Goal: Task Accomplishment & Management: Manage account settings

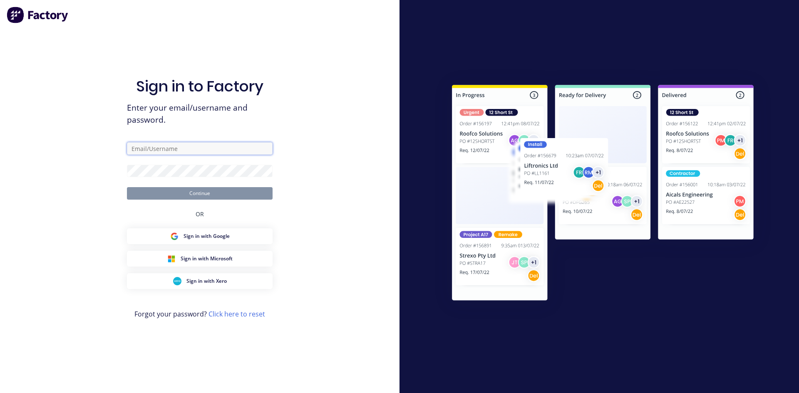
type input "[PERSON_NAME][EMAIL_ADDRESS][DOMAIN_NAME]"
click at [206, 193] on button "Continue" at bounding box center [200, 193] width 146 height 12
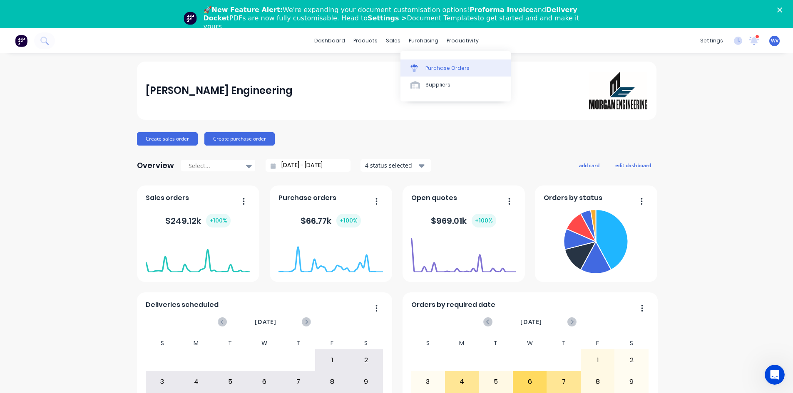
click at [435, 69] on div "Purchase Orders" at bounding box center [447, 68] width 44 height 7
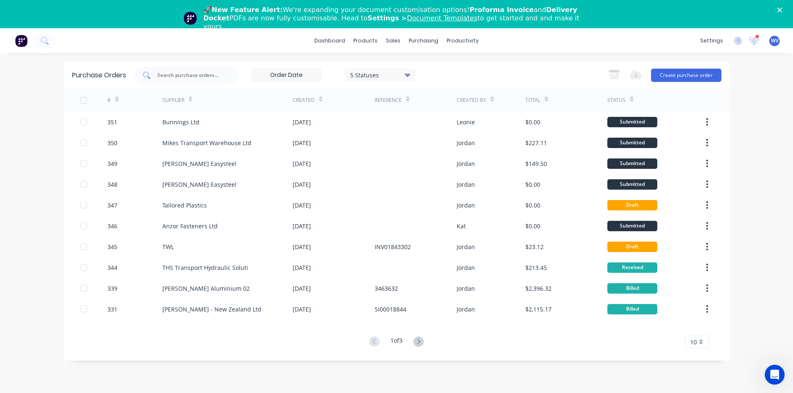
click at [173, 78] on input "text" at bounding box center [190, 75] width 69 height 8
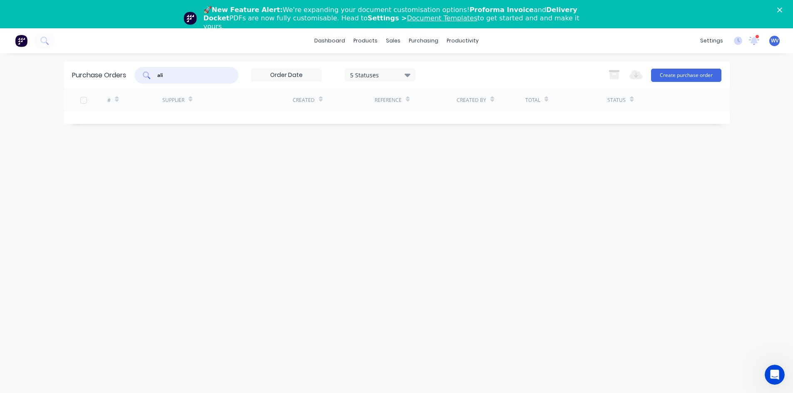
type input "ali"
click at [410, 74] on icon at bounding box center [407, 75] width 6 height 3
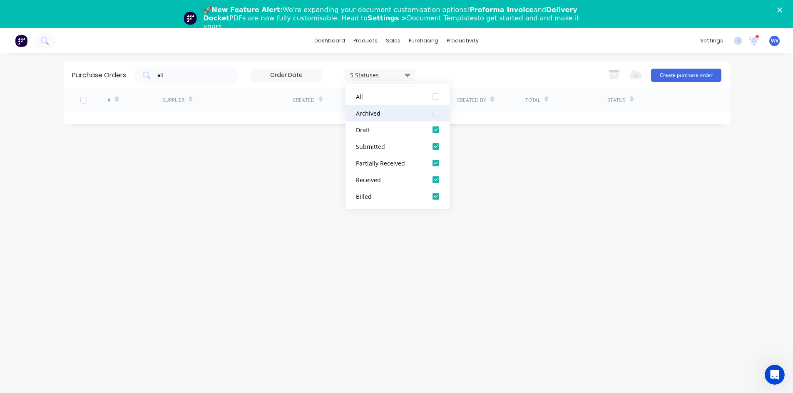
click at [399, 116] on div "Archived" at bounding box center [389, 113] width 67 height 9
click at [187, 74] on input "ali" at bounding box center [190, 75] width 69 height 8
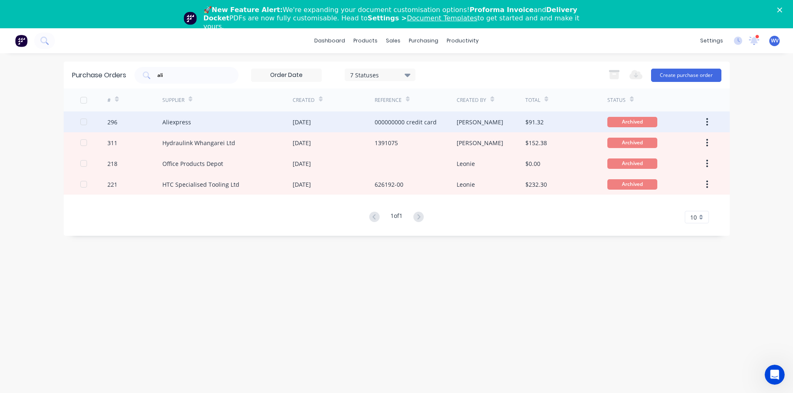
click at [176, 119] on div "Aliexpress" at bounding box center [176, 122] width 29 height 9
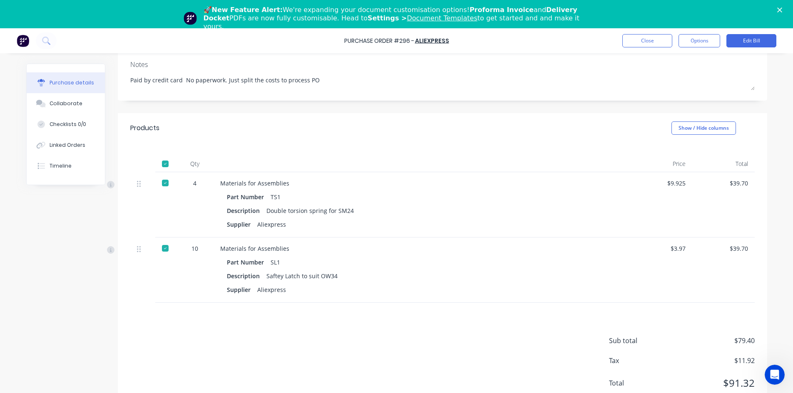
scroll to position [28, 0]
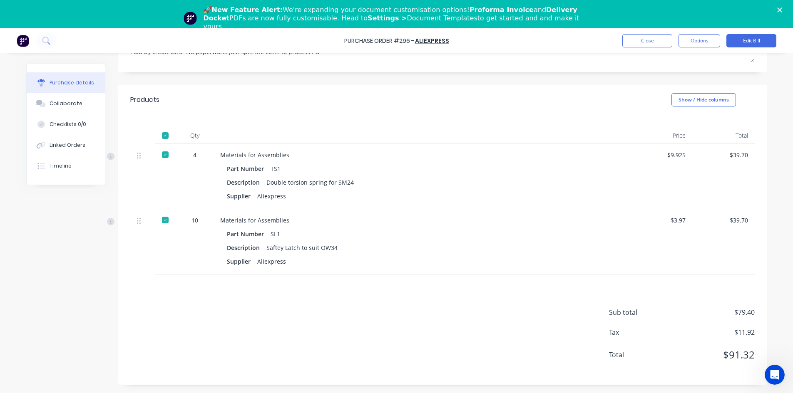
click at [782, 9] on polygon "Close" at bounding box center [779, 9] width 5 height 5
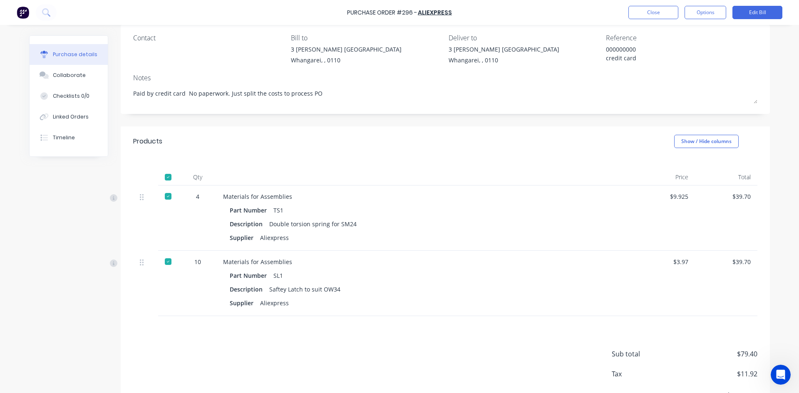
scroll to position [0, 0]
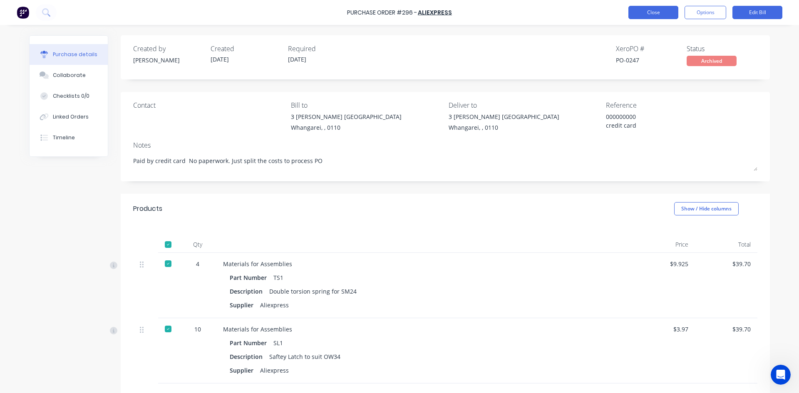
click at [645, 7] on button "Close" at bounding box center [653, 12] width 50 height 13
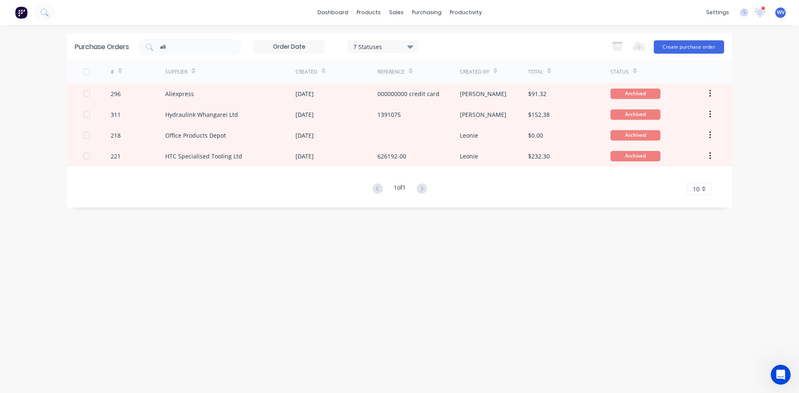
click at [763, 12] on icon at bounding box center [759, 12] width 11 height 10
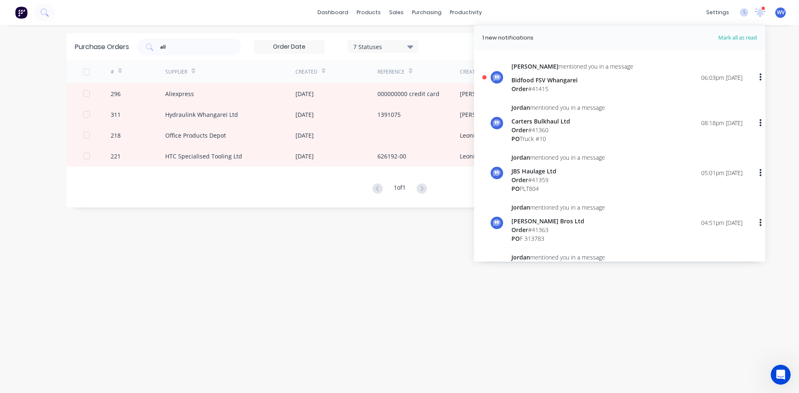
click at [551, 82] on div "Bidfood FSV Whangarei" at bounding box center [572, 80] width 122 height 9
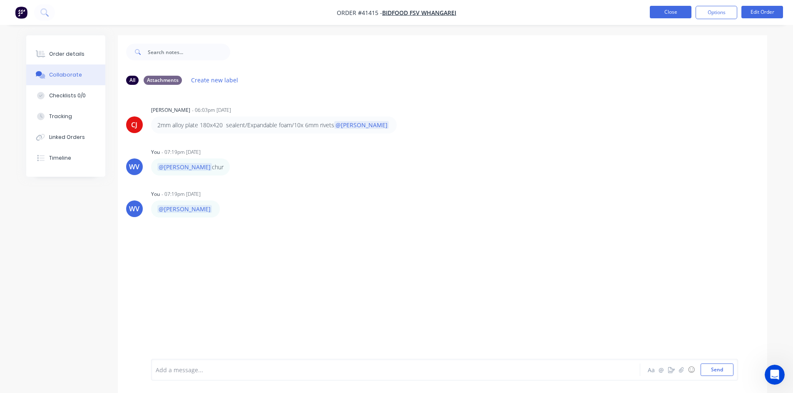
click at [667, 15] on button "Close" at bounding box center [671, 12] width 42 height 12
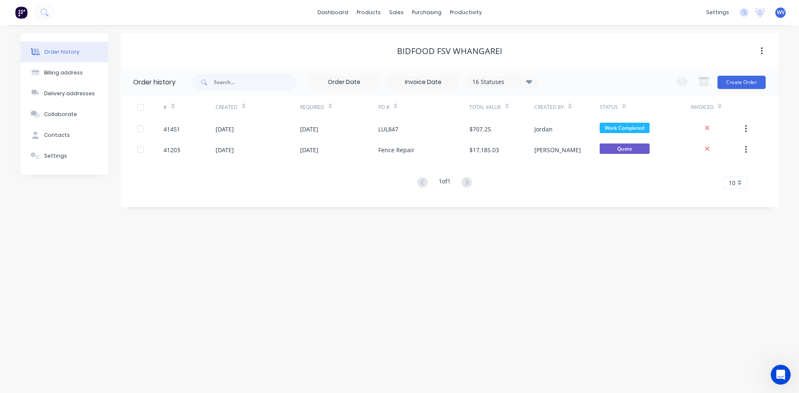
click at [783, 15] on span "WV" at bounding box center [780, 12] width 7 height 7
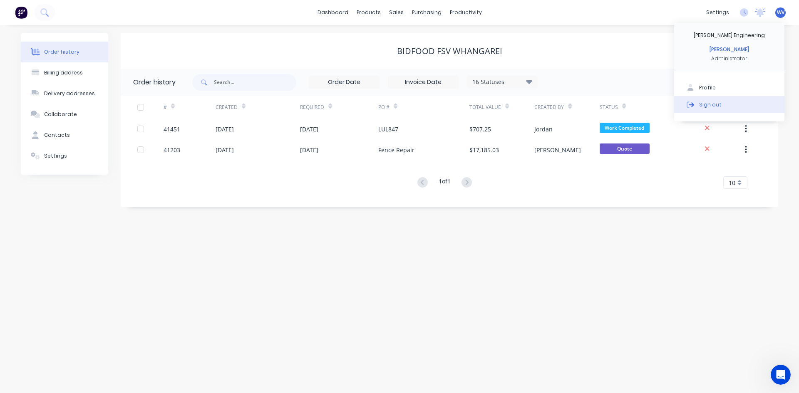
click at [708, 106] on div "Sign out" at bounding box center [710, 104] width 22 height 7
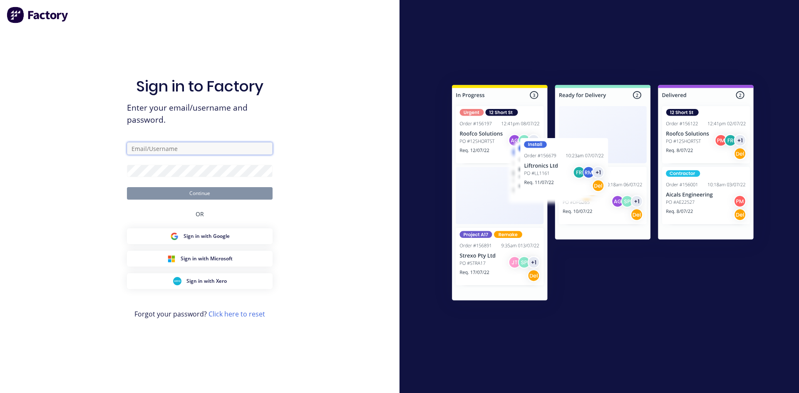
type input "[PERSON_NAME][EMAIL_ADDRESS][DOMAIN_NAME]"
